Goal: Use online tool/utility: Utilize a website feature to perform a specific function

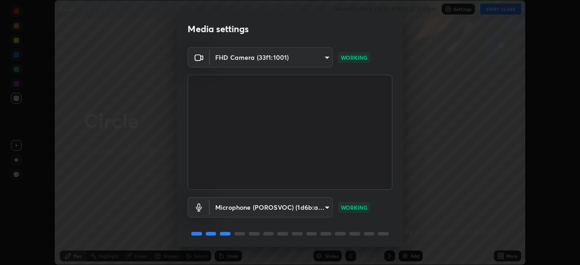
scroll to position [32, 0]
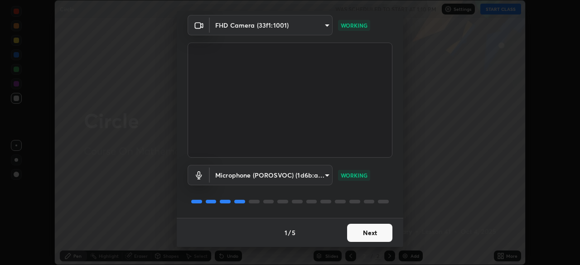
click at [364, 235] on button "Next" at bounding box center [369, 233] width 45 height 18
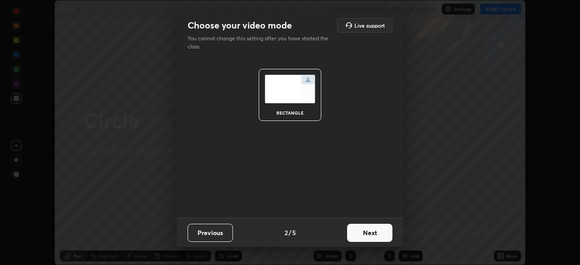
click at [365, 231] on button "Next" at bounding box center [369, 233] width 45 height 18
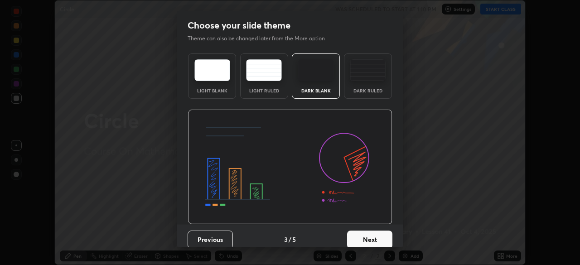
click at [359, 237] on button "Next" at bounding box center [369, 240] width 45 height 18
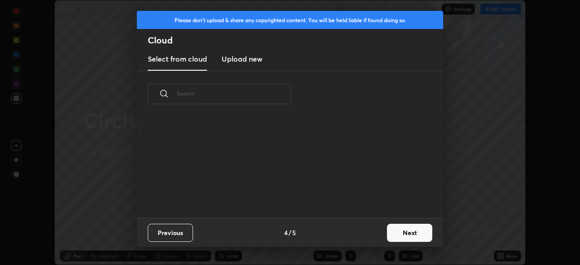
click at [392, 236] on button "Next" at bounding box center [409, 233] width 45 height 18
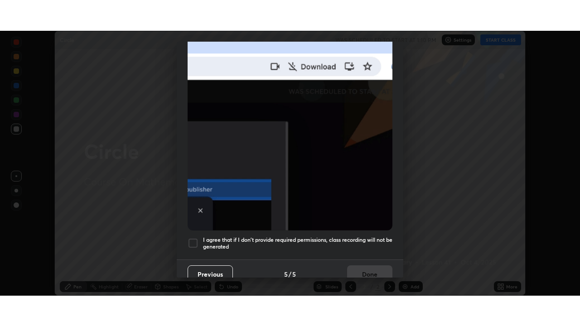
scroll to position [217, 0]
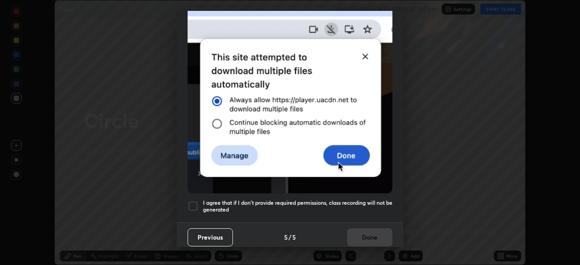
click at [189, 201] on div at bounding box center [193, 206] width 11 height 11
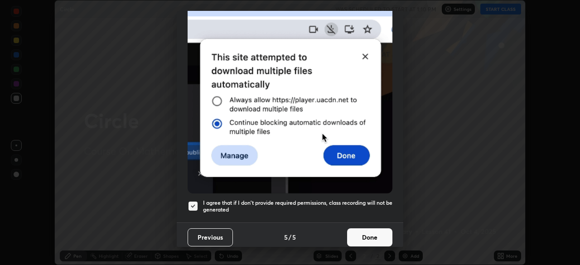
click at [354, 237] on button "Done" at bounding box center [369, 237] width 45 height 18
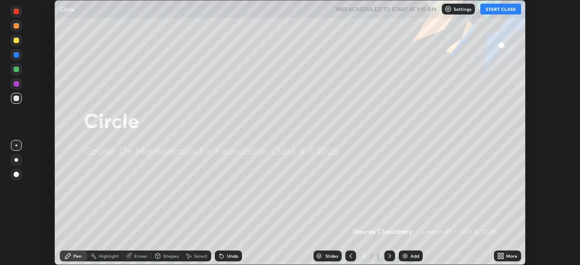
click at [499, 14] on button "START CLASS" at bounding box center [500, 9] width 41 height 11
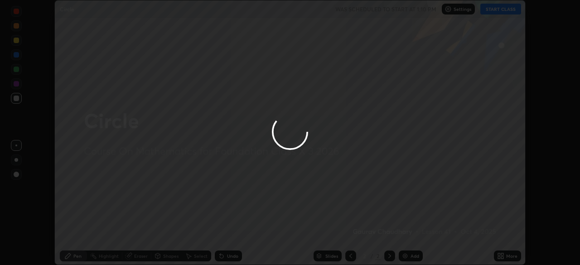
click at [505, 261] on div at bounding box center [290, 132] width 580 height 265
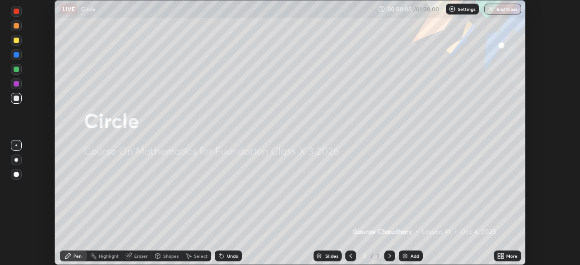
click at [505, 255] on div "More" at bounding box center [507, 256] width 27 height 11
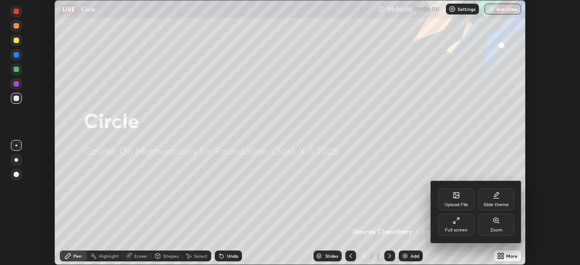
click at [459, 229] on div "Full screen" at bounding box center [456, 230] width 23 height 5
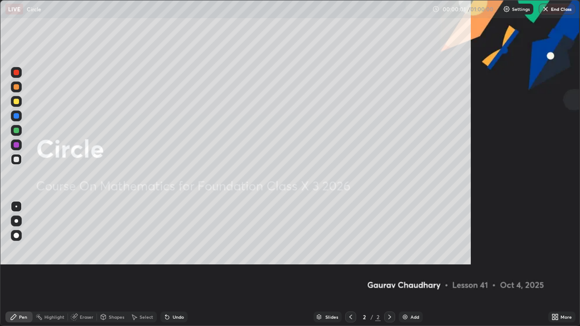
scroll to position [326, 580]
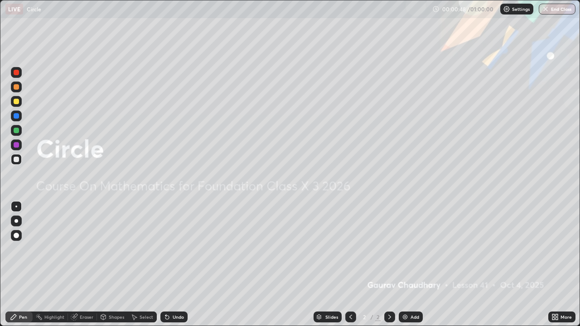
click at [416, 265] on div "Add" at bounding box center [411, 317] width 24 height 11
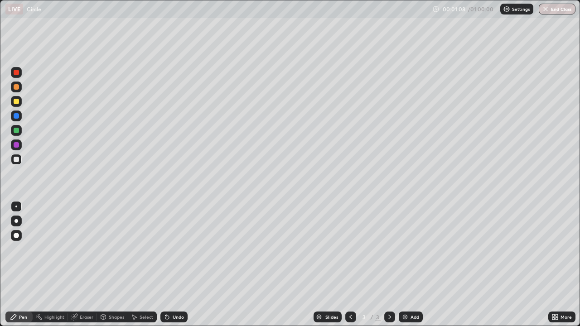
click at [115, 265] on div "Shapes" at bounding box center [112, 317] width 31 height 11
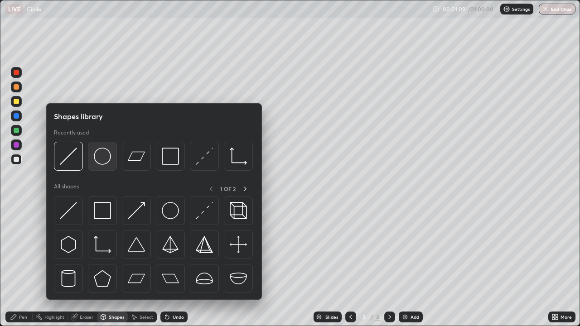
click at [101, 163] on img at bounding box center [102, 156] width 17 height 17
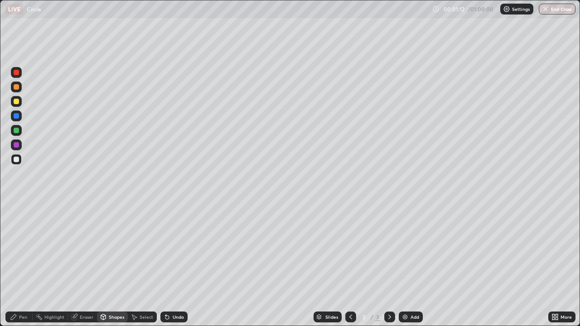
click at [114, 265] on div "Shapes" at bounding box center [116, 317] width 15 height 5
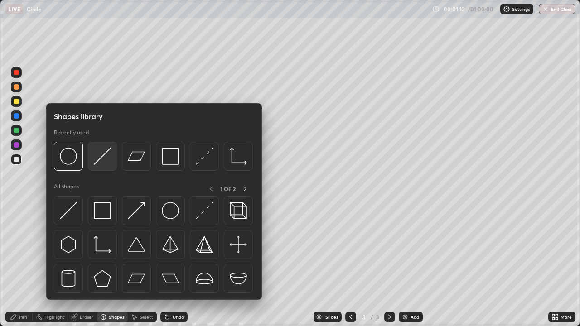
click at [104, 155] on img at bounding box center [102, 156] width 17 height 17
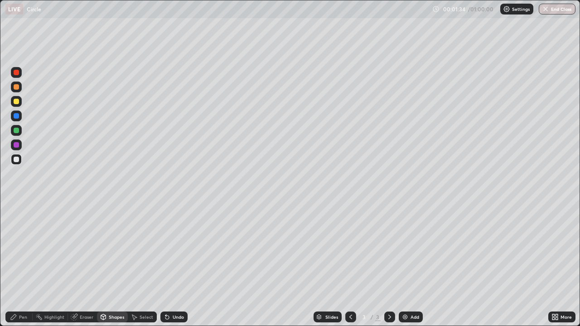
click at [15, 265] on icon at bounding box center [13, 316] width 5 height 5
click at [171, 265] on div "Undo" at bounding box center [173, 317] width 27 height 11
click at [172, 265] on div "Undo" at bounding box center [173, 317] width 27 height 11
click at [173, 265] on div "Undo" at bounding box center [178, 317] width 11 height 5
click at [174, 265] on div "Undo" at bounding box center [173, 317] width 27 height 11
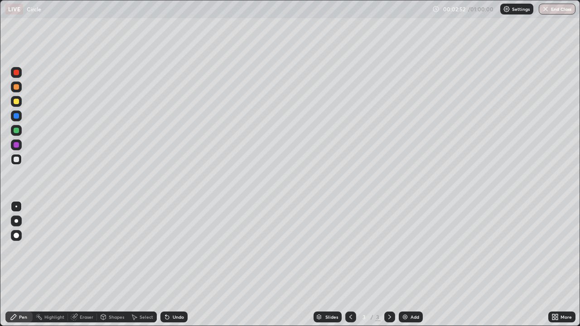
click at [174, 265] on div "Undo" at bounding box center [173, 317] width 27 height 11
click at [175, 265] on div "Undo" at bounding box center [173, 317] width 27 height 11
click at [179, 265] on div "Undo" at bounding box center [173, 317] width 27 height 11
click at [181, 265] on div "Undo" at bounding box center [178, 317] width 11 height 5
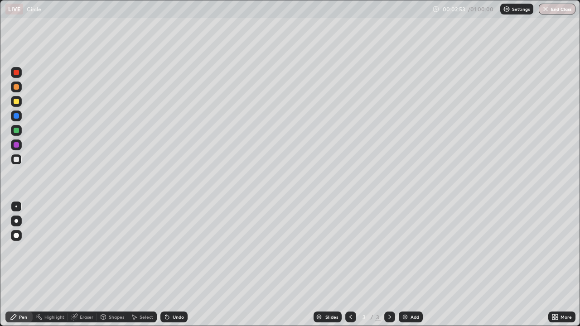
click at [181, 265] on div "Undo" at bounding box center [178, 317] width 11 height 5
click at [183, 265] on div "Undo" at bounding box center [178, 317] width 11 height 5
click at [183, 265] on div "Undo" at bounding box center [173, 317] width 27 height 11
click at [184, 265] on div "Undo" at bounding box center [173, 317] width 27 height 11
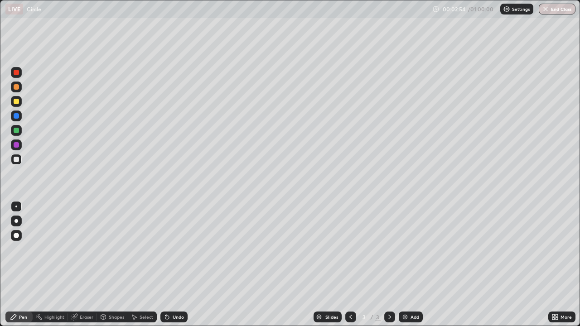
click at [186, 265] on div "Undo" at bounding box center [173, 317] width 27 height 11
click at [179, 265] on div "Undo" at bounding box center [178, 317] width 11 height 5
click at [174, 265] on div "Undo" at bounding box center [178, 317] width 11 height 5
click at [175, 265] on div "Undo" at bounding box center [173, 317] width 27 height 11
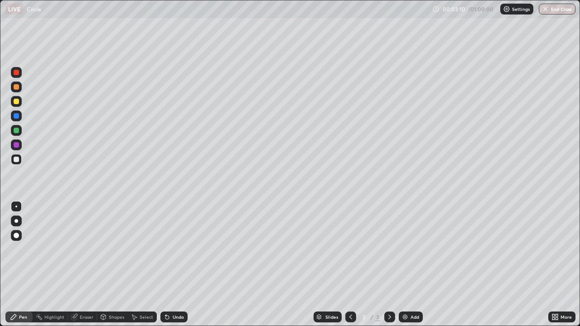
click at [175, 265] on div "Undo" at bounding box center [173, 317] width 27 height 11
click at [142, 265] on div "Select" at bounding box center [147, 317] width 14 height 5
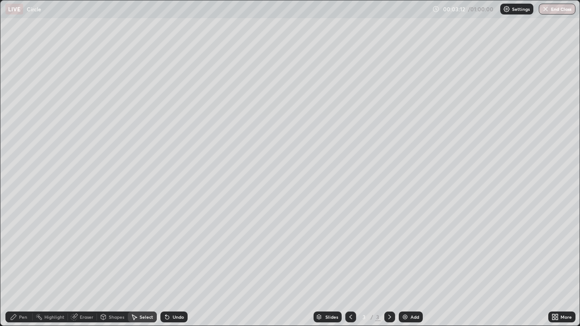
click at [111, 265] on div "Shapes" at bounding box center [112, 317] width 31 height 11
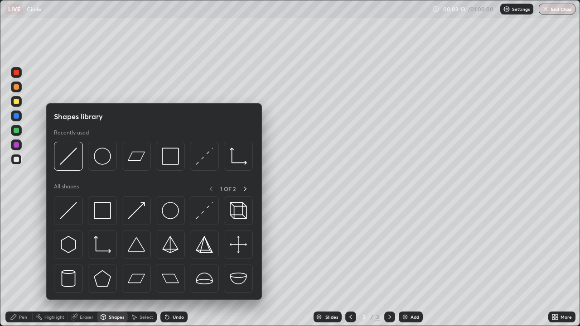
click at [86, 265] on div "Eraser" at bounding box center [87, 317] width 14 height 5
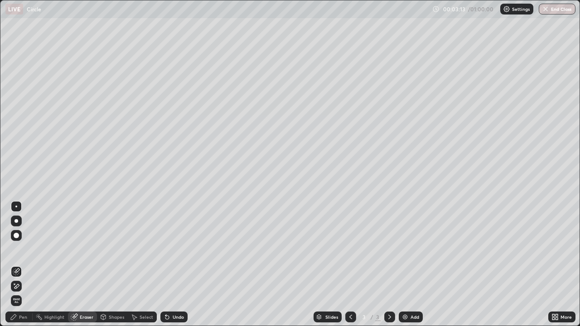
click at [113, 265] on div "Shapes" at bounding box center [116, 317] width 15 height 5
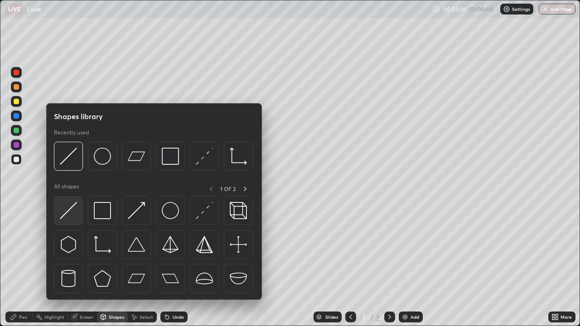
click at [74, 202] on div at bounding box center [68, 210] width 29 height 29
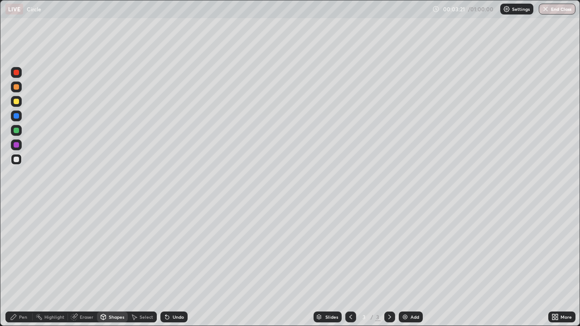
click at [28, 265] on div "Pen" at bounding box center [18, 317] width 27 height 11
click at [408, 265] on img at bounding box center [404, 317] width 7 height 7
click at [171, 265] on div "Undo" at bounding box center [173, 317] width 27 height 11
click at [169, 265] on icon at bounding box center [167, 317] width 7 height 7
click at [165, 265] on icon at bounding box center [165, 315] width 1 height 1
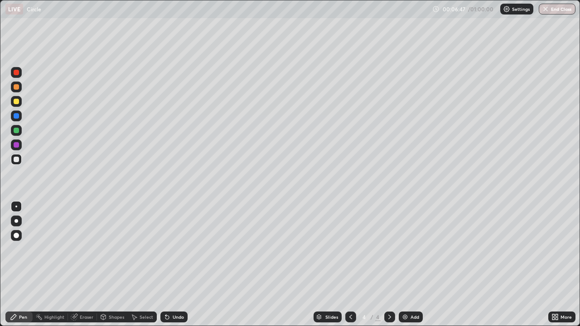
click at [175, 265] on div "Undo" at bounding box center [178, 317] width 11 height 5
click at [173, 265] on div "Undo" at bounding box center [178, 317] width 11 height 5
click at [176, 265] on div "Undo" at bounding box center [178, 317] width 11 height 5
click at [174, 265] on div "Undo" at bounding box center [178, 317] width 11 height 5
click at [175, 265] on div "Undo" at bounding box center [178, 317] width 11 height 5
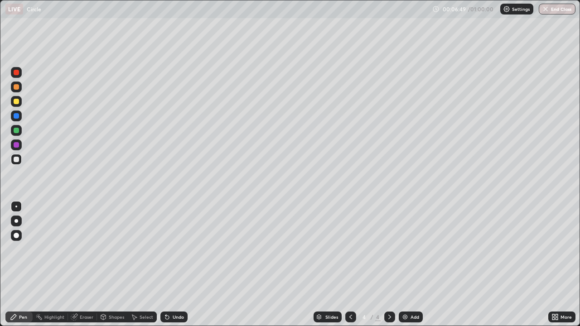
click at [175, 265] on div "Undo" at bounding box center [178, 317] width 11 height 5
click at [174, 265] on div "Undo" at bounding box center [173, 317] width 27 height 11
click at [409, 265] on div "Add" at bounding box center [411, 317] width 24 height 11
click at [178, 265] on div "Undo" at bounding box center [178, 317] width 11 height 5
click at [80, 265] on div "Eraser" at bounding box center [87, 317] width 14 height 5
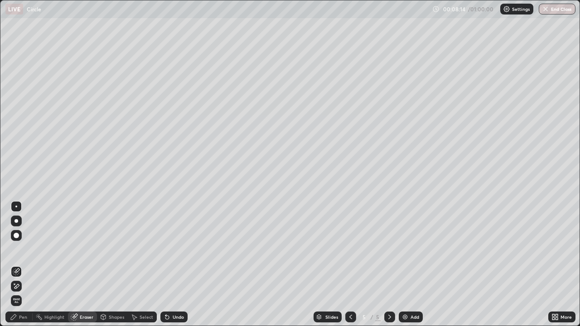
click at [20, 265] on div at bounding box center [16, 286] width 11 height 11
click at [23, 265] on div "Pen" at bounding box center [23, 317] width 8 height 5
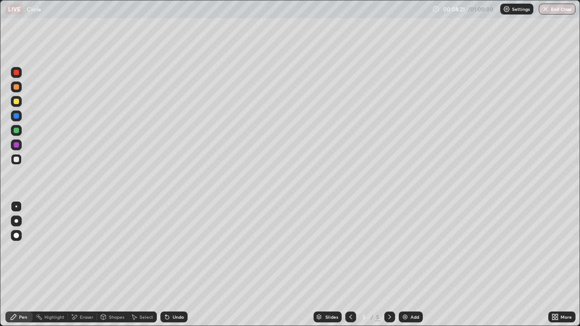
click at [176, 265] on div "Undo" at bounding box center [178, 317] width 11 height 5
click at [179, 265] on div "Undo" at bounding box center [173, 317] width 27 height 11
click at [82, 265] on div "Eraser" at bounding box center [82, 317] width 29 height 11
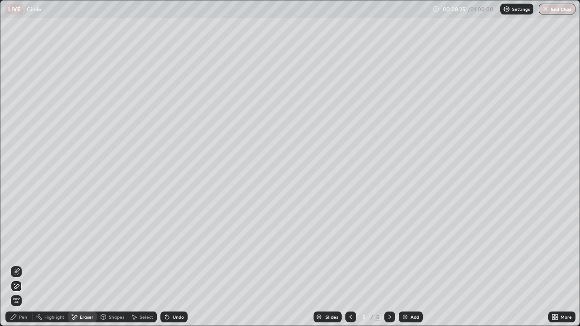
click at [21, 265] on div "Pen" at bounding box center [23, 317] width 8 height 5
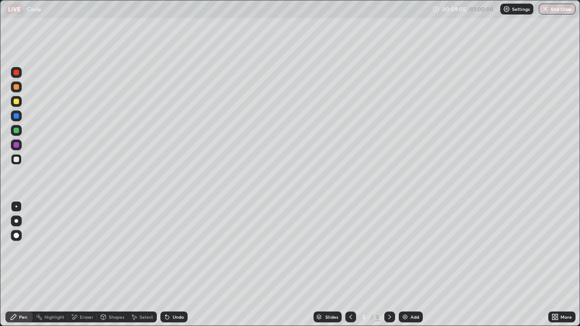
click at [92, 265] on div "Eraser" at bounding box center [82, 317] width 29 height 11
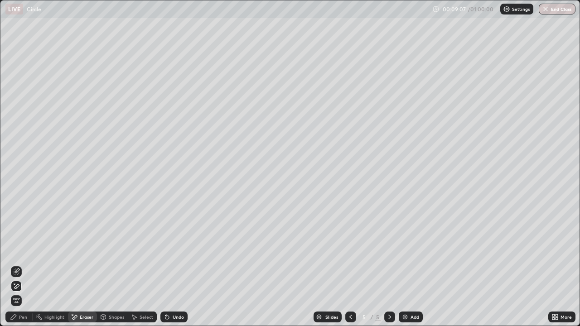
click at [24, 265] on div "Pen" at bounding box center [18, 317] width 27 height 11
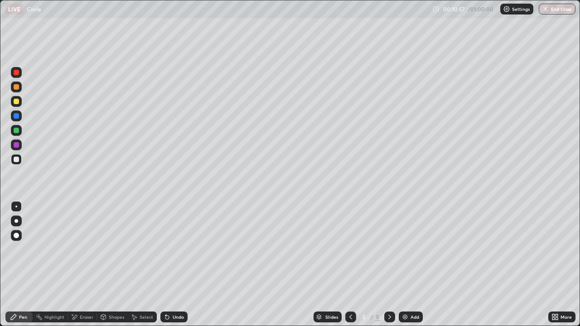
click at [409, 265] on div "Add" at bounding box center [411, 317] width 24 height 11
click at [414, 265] on div "Add" at bounding box center [415, 317] width 9 height 5
click at [14, 102] on div at bounding box center [16, 101] width 5 height 5
click at [84, 265] on div "Eraser" at bounding box center [82, 317] width 29 height 11
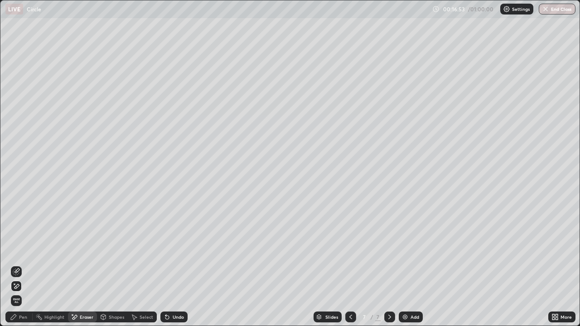
click at [20, 265] on div "Pen" at bounding box center [23, 317] width 8 height 5
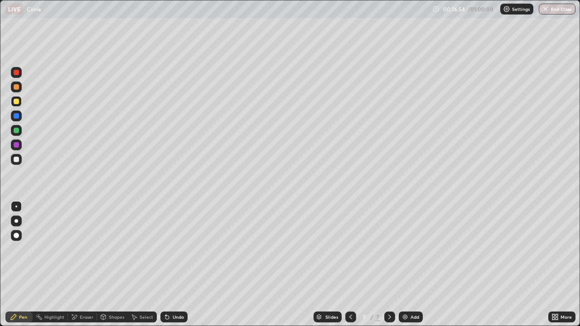
click at [17, 132] on div at bounding box center [16, 130] width 5 height 5
click at [143, 265] on div "Select" at bounding box center [147, 317] width 14 height 5
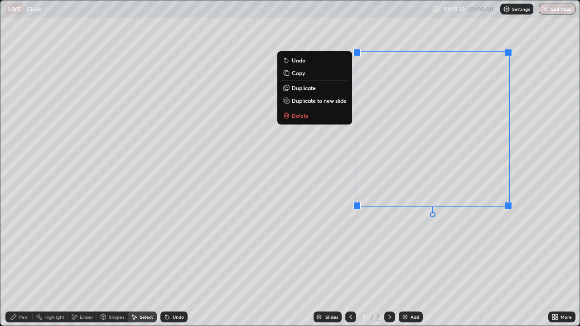
click at [334, 102] on p "Duplicate to new slide" at bounding box center [319, 100] width 55 height 7
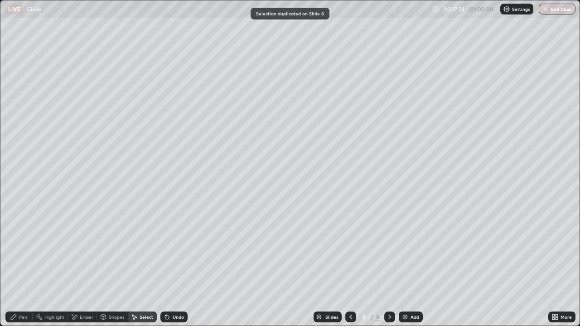
click at [22, 265] on div "Pen" at bounding box center [18, 317] width 27 height 11
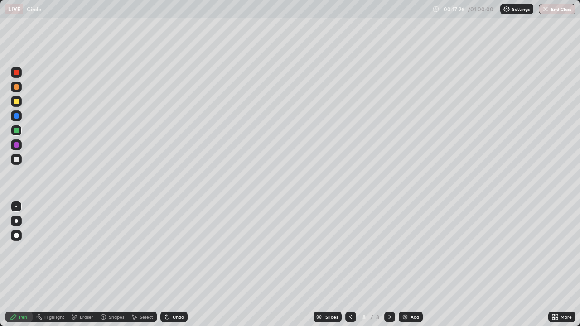
click at [112, 265] on div "Shapes" at bounding box center [116, 317] width 15 height 5
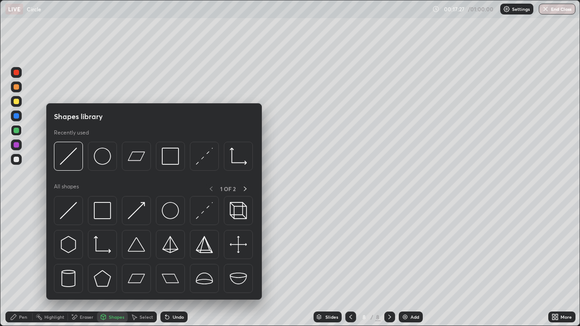
click at [86, 265] on div "Eraser" at bounding box center [87, 317] width 14 height 5
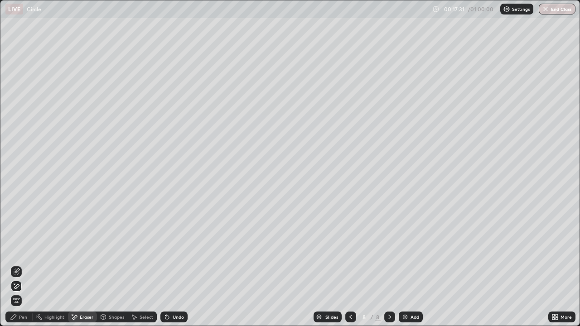
click at [27, 265] on div "Pen" at bounding box center [23, 317] width 8 height 5
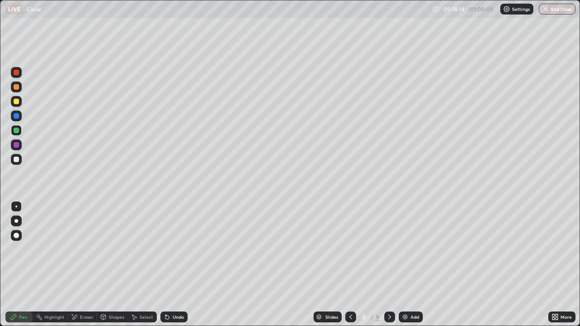
click at [170, 265] on div "Undo" at bounding box center [173, 317] width 27 height 11
click at [173, 265] on div "Undo" at bounding box center [173, 317] width 27 height 11
click at [350, 265] on icon at bounding box center [350, 317] width 7 height 7
click at [389, 265] on icon at bounding box center [389, 317] width 7 height 7
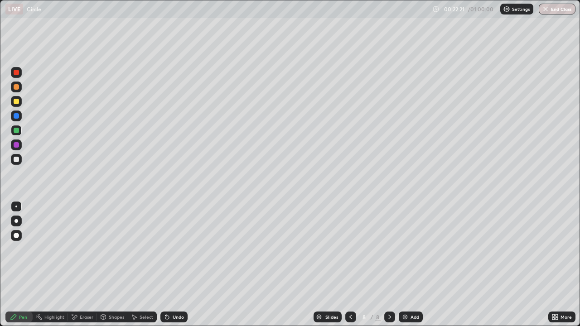
click at [388, 265] on icon at bounding box center [389, 317] width 7 height 7
click at [411, 265] on div "Add" at bounding box center [415, 317] width 9 height 5
click at [347, 265] on icon at bounding box center [350, 317] width 7 height 7
click at [349, 265] on icon at bounding box center [350, 317] width 3 height 5
click at [388, 265] on div at bounding box center [389, 317] width 11 height 11
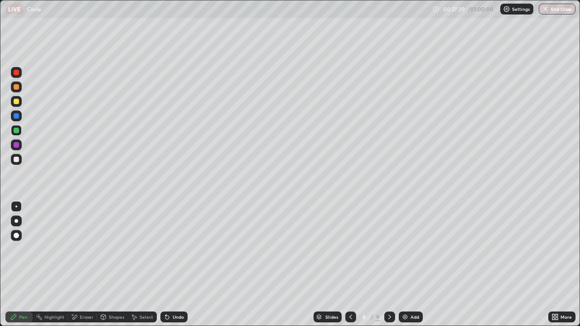
click at [389, 265] on icon at bounding box center [389, 317] width 7 height 7
click at [413, 265] on div "Add" at bounding box center [415, 317] width 9 height 5
click at [556, 265] on icon at bounding box center [557, 319] width 2 height 2
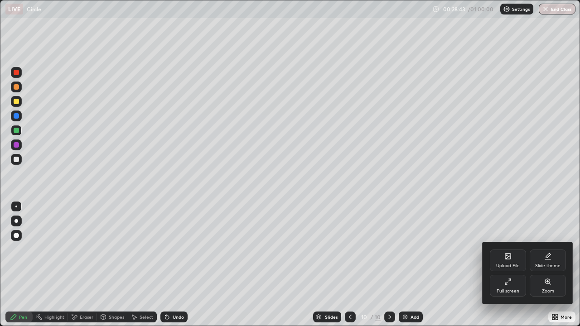
click at [508, 256] on icon at bounding box center [507, 256] width 5 height 5
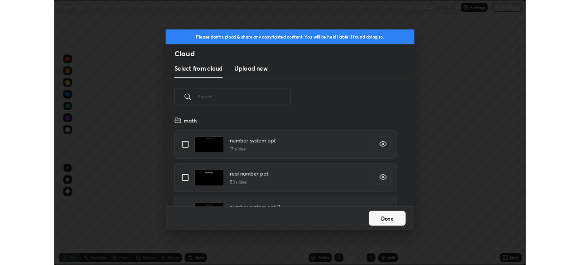
scroll to position [111, 291]
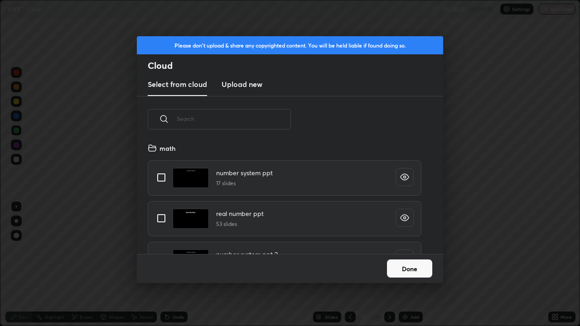
click at [415, 265] on button "Done" at bounding box center [409, 269] width 45 height 18
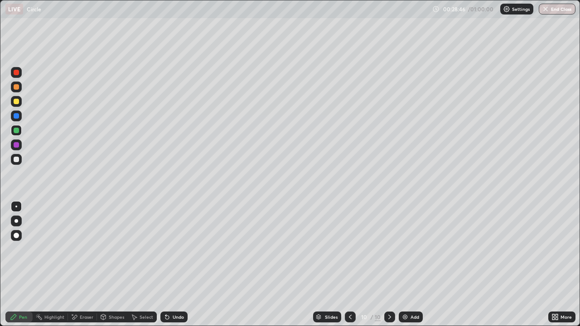
click at [556, 265] on icon at bounding box center [557, 319] width 2 height 2
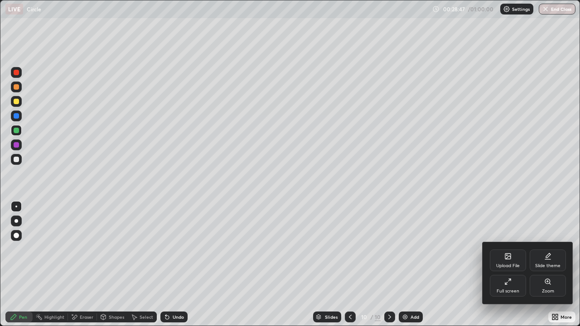
click at [509, 265] on div "Full screen" at bounding box center [508, 291] width 23 height 5
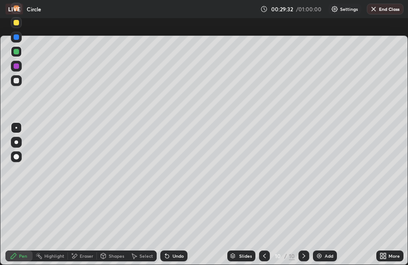
scroll to position [45049, 44905]
click at [386, 256] on icon at bounding box center [383, 255] width 7 height 7
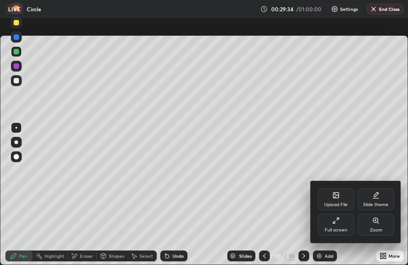
click at [340, 199] on div "Upload File" at bounding box center [336, 200] width 36 height 22
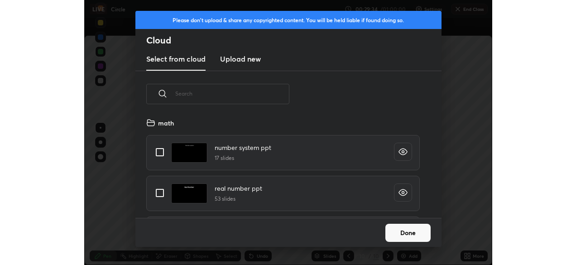
scroll to position [101, 291]
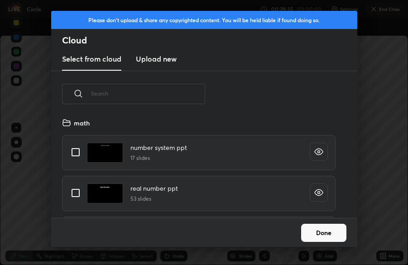
click at [167, 59] on h3 "Upload new" at bounding box center [156, 58] width 41 height 11
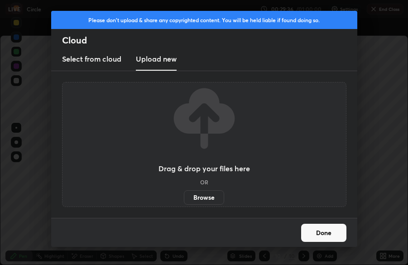
click at [211, 201] on label "Browse" at bounding box center [204, 197] width 40 height 15
click at [184, 201] on input "Browse" at bounding box center [184, 197] width 0 height 15
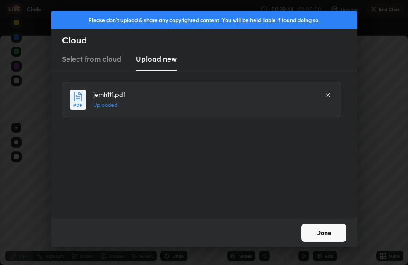
click at [325, 231] on button "Done" at bounding box center [323, 233] width 45 height 18
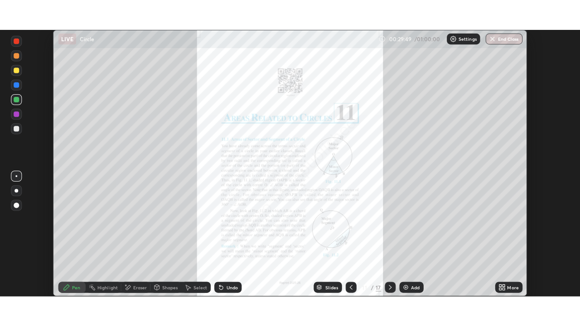
scroll to position [265, 580]
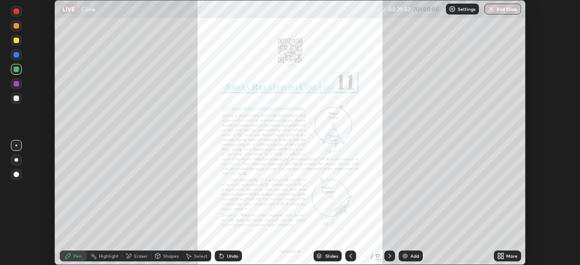
click at [502, 258] on icon at bounding box center [502, 257] width 2 height 2
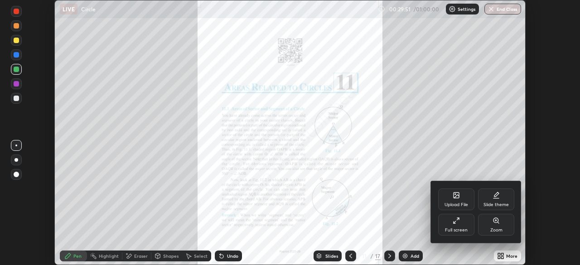
click at [460, 228] on div "Full screen" at bounding box center [456, 230] width 23 height 5
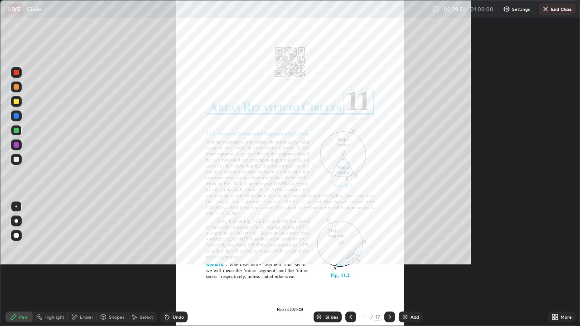
scroll to position [326, 580]
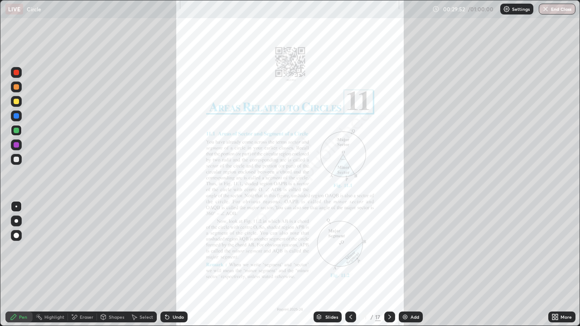
click at [330, 265] on div "Slides" at bounding box center [331, 317] width 13 height 5
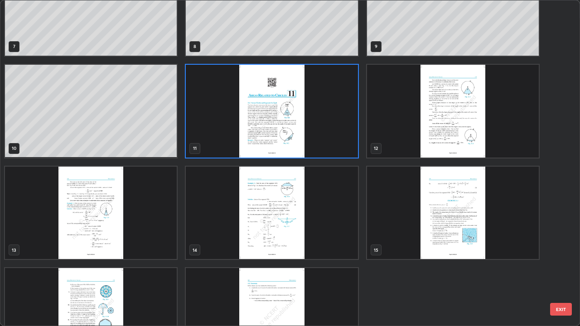
scroll to position [285, 0]
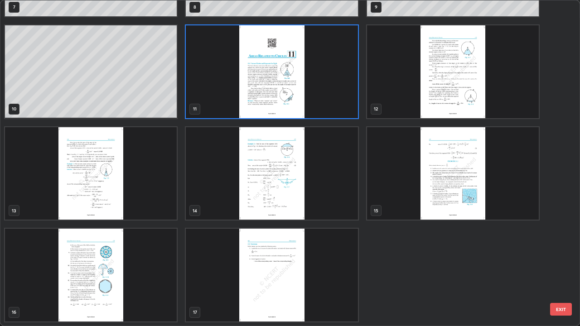
click at [321, 197] on img "grid" at bounding box center [272, 173] width 172 height 93
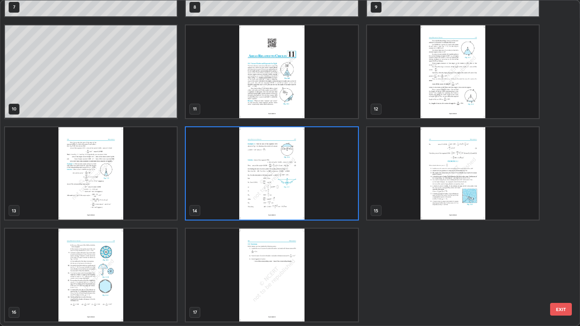
click at [321, 201] on img "grid" at bounding box center [272, 173] width 172 height 93
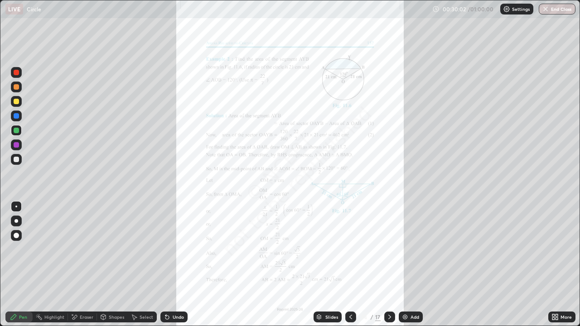
click at [554, 265] on icon at bounding box center [553, 315] width 2 height 2
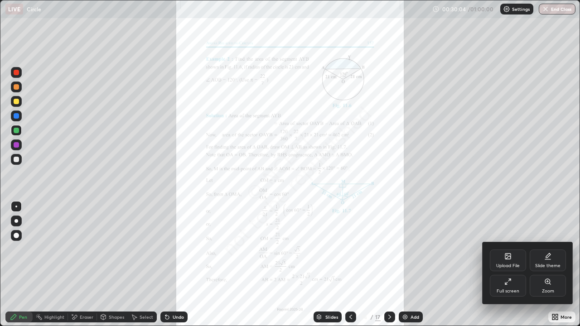
click at [544, 265] on div "Zoom" at bounding box center [548, 291] width 12 height 5
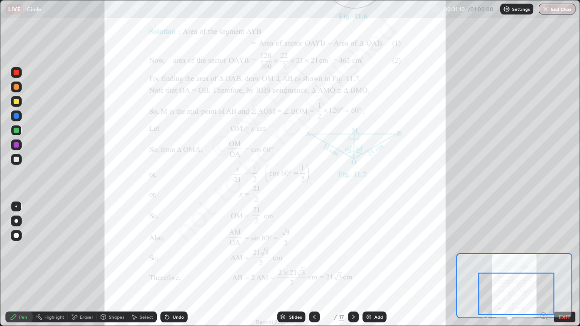
click at [353, 265] on div at bounding box center [353, 317] width 11 height 18
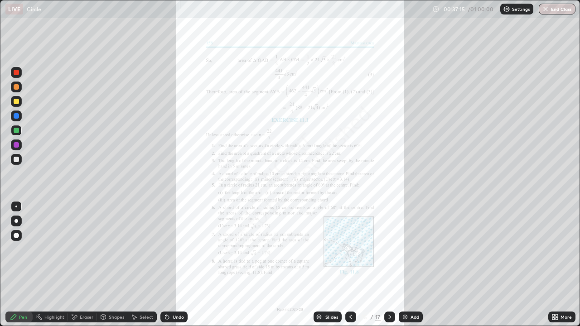
click at [87, 265] on div "Eraser" at bounding box center [87, 317] width 14 height 5
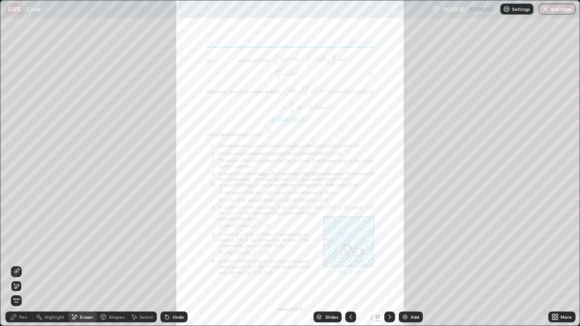
click at [29, 265] on div "Pen" at bounding box center [18, 317] width 27 height 11
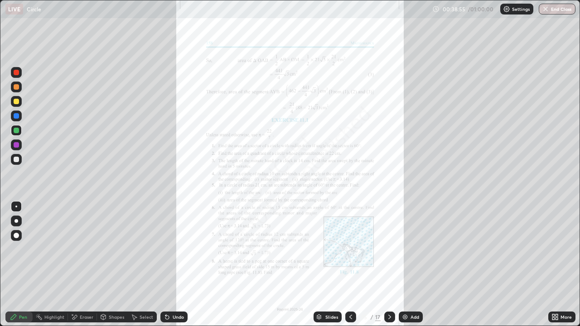
click at [555, 11] on button "End Class" at bounding box center [557, 9] width 37 height 11
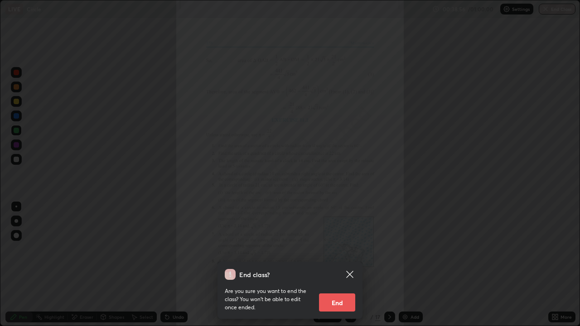
click at [346, 265] on button "End" at bounding box center [337, 303] width 36 height 18
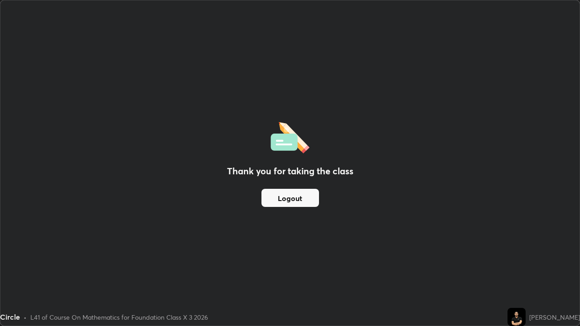
click at [298, 191] on button "Logout" at bounding box center [290, 198] width 58 height 18
